Goal: Task Accomplishment & Management: Manage account settings

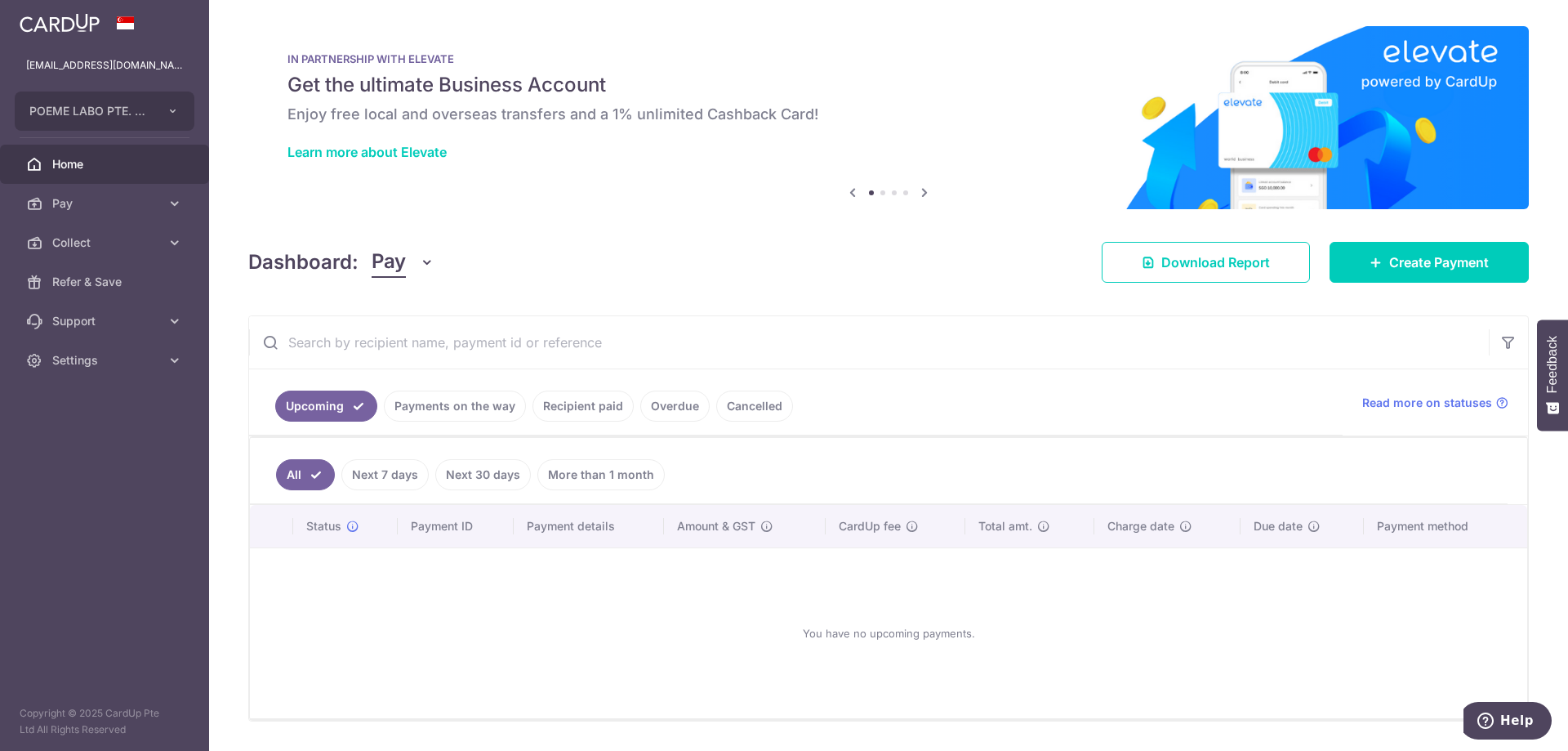
click at [429, 408] on link "Payments on the way" at bounding box center [455, 406] width 142 height 31
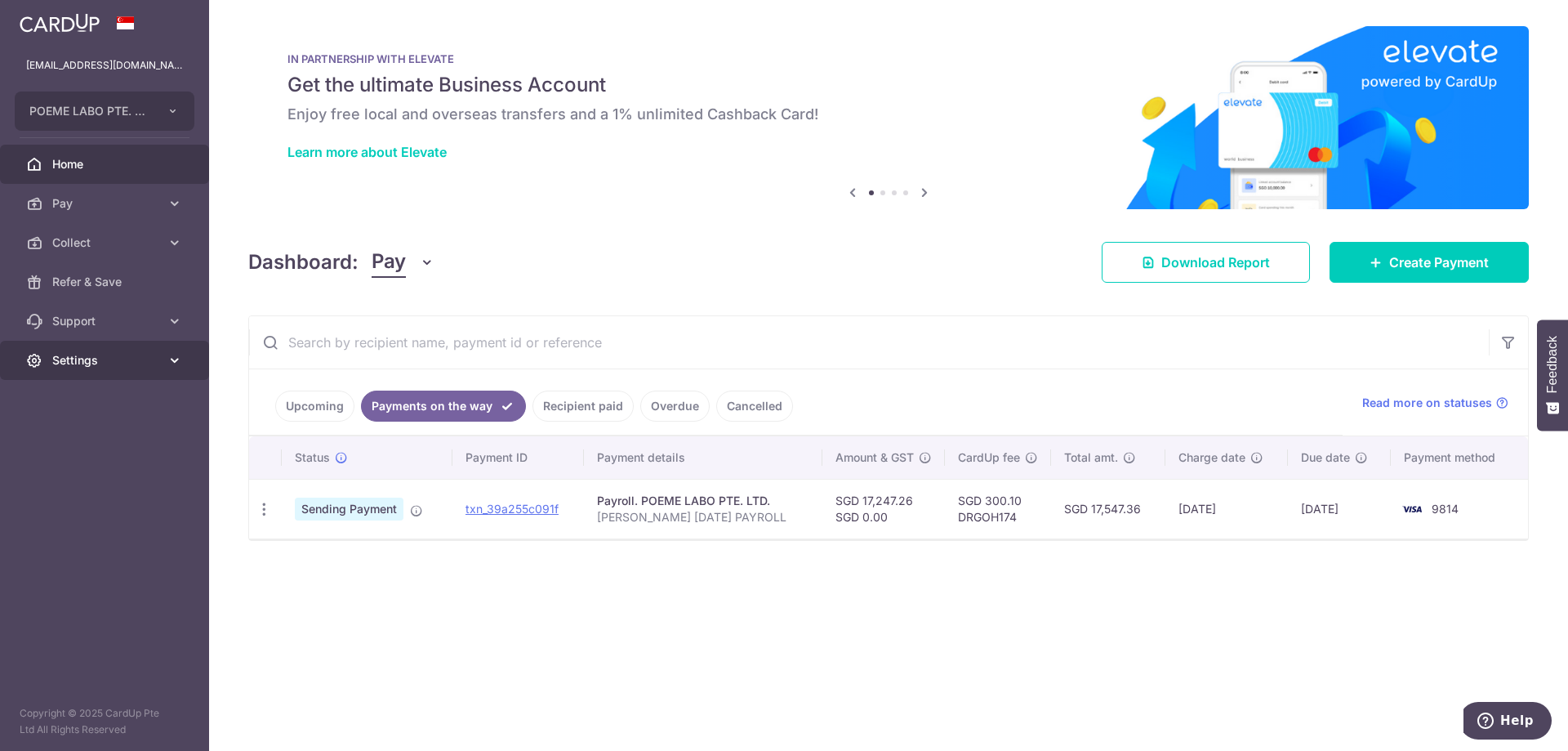
drag, startPoint x: 71, startPoint y: 360, endPoint x: 80, endPoint y: 368, distance: 12.0
click at [74, 362] on span "Settings" at bounding box center [106, 359] width 108 height 16
click at [68, 443] on span "Logout" at bounding box center [106, 438] width 108 height 16
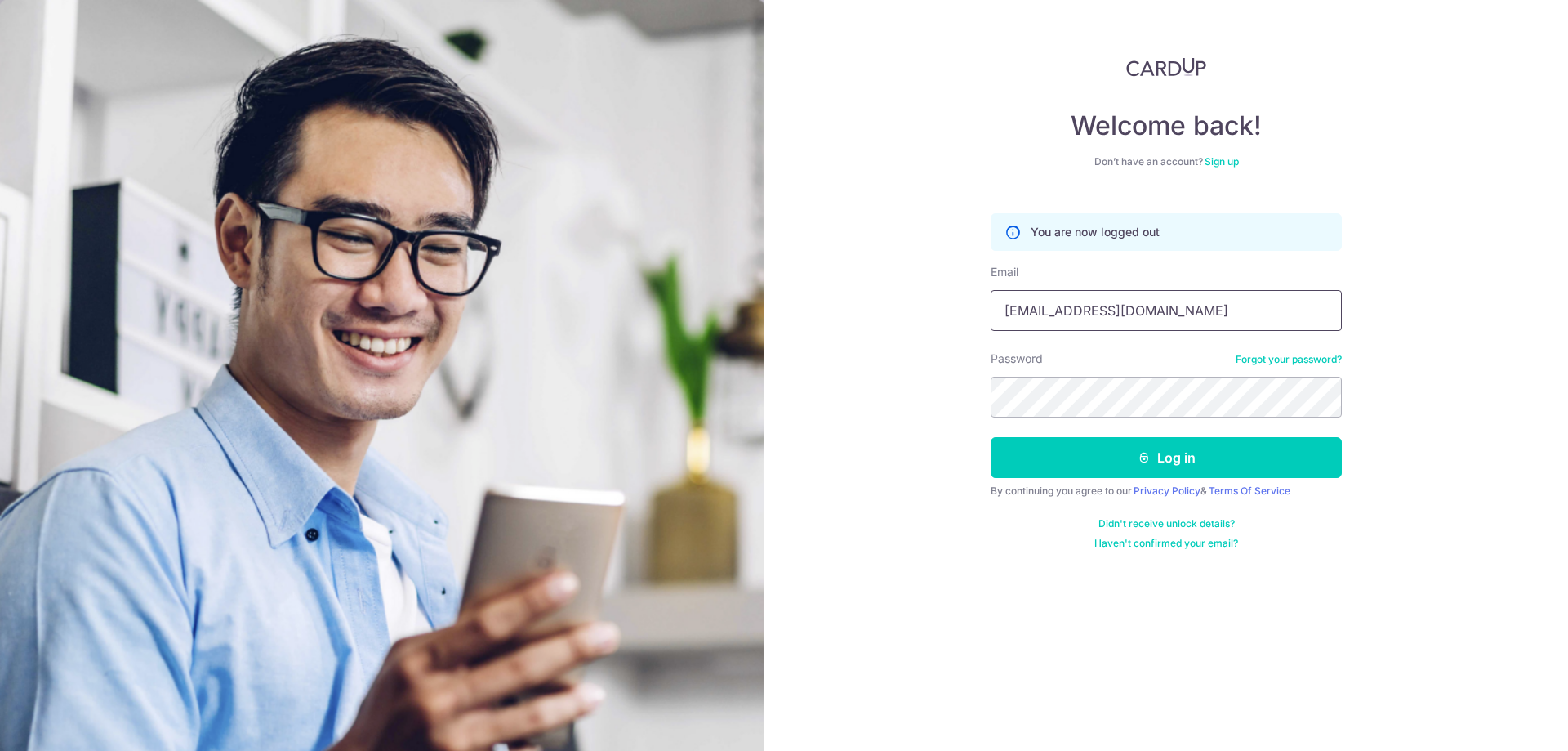
click at [1069, 313] on input "[EMAIL_ADDRESS][DOMAIN_NAME]" at bounding box center [1166, 309] width 351 height 41
type input "accounts@atelier-z.com.sg"
click at [1129, 446] on button "Log in" at bounding box center [1166, 457] width 351 height 41
